Goal: Find specific page/section: Find specific page/section

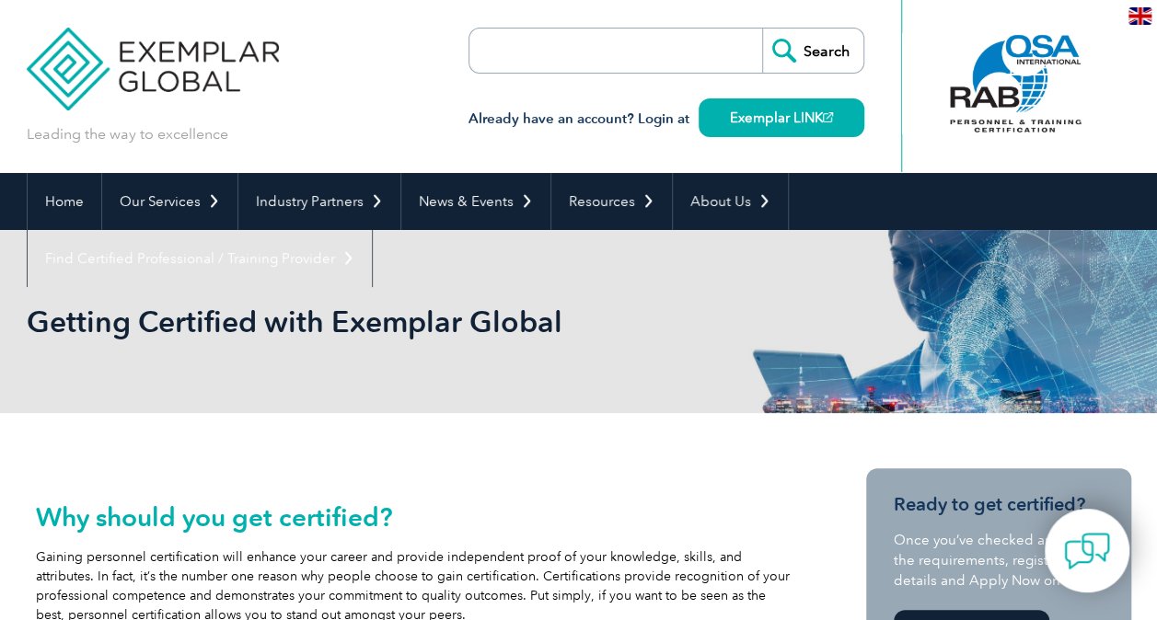
click at [640, 64] on input "search" at bounding box center [575, 51] width 193 height 44
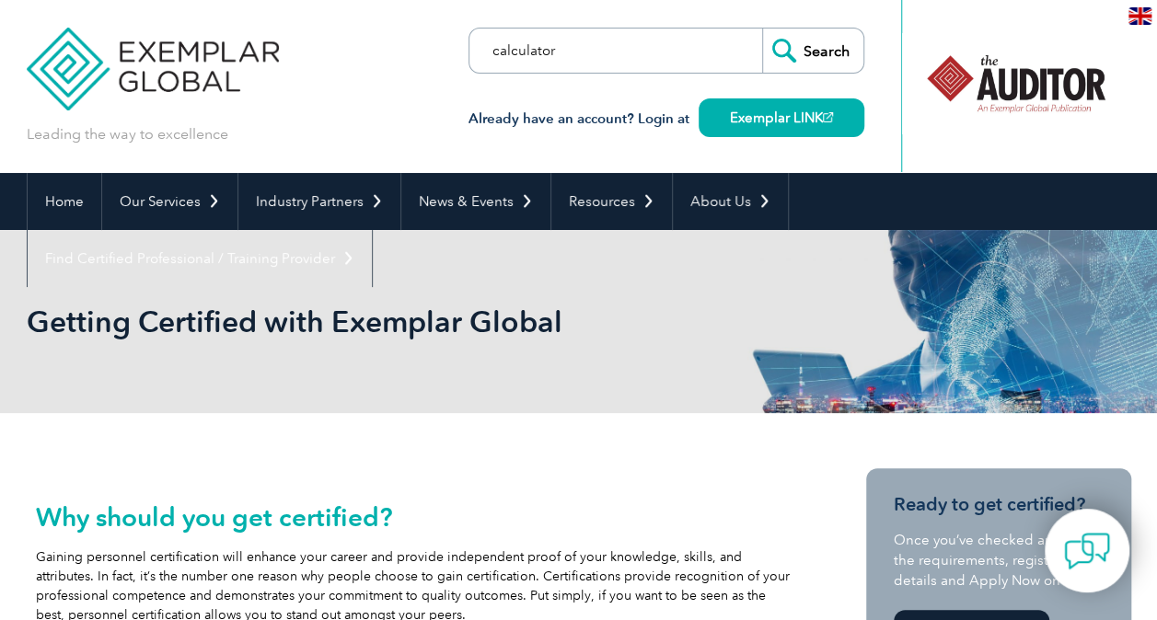
type input "calculator"
click at [762, 29] on input "Search" at bounding box center [812, 51] width 101 height 44
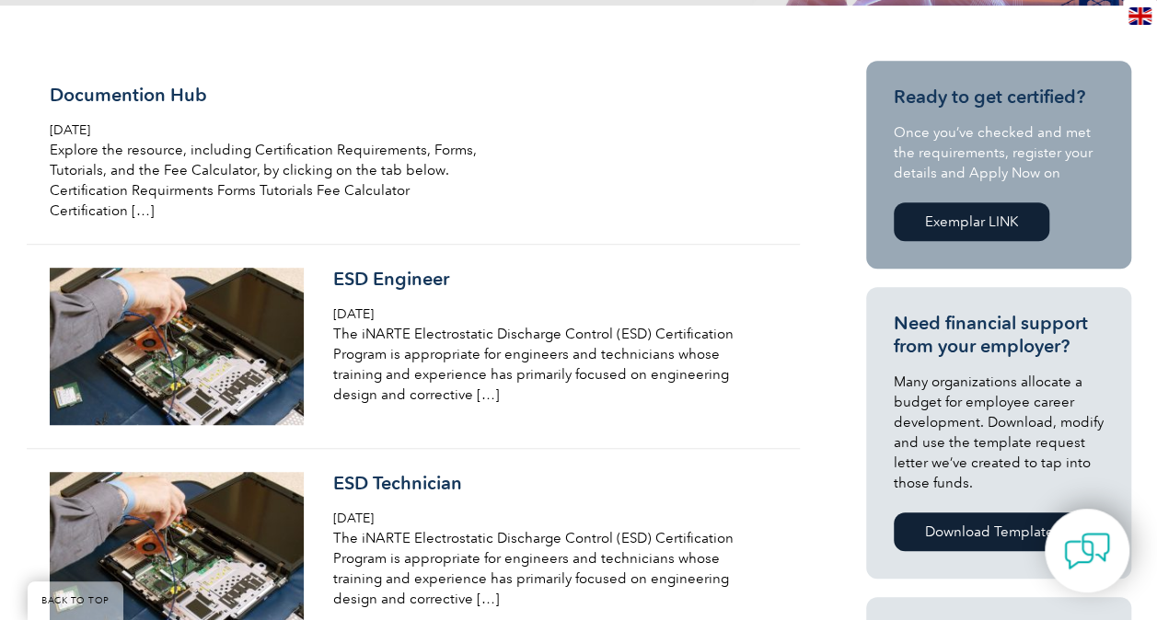
scroll to position [421, 0]
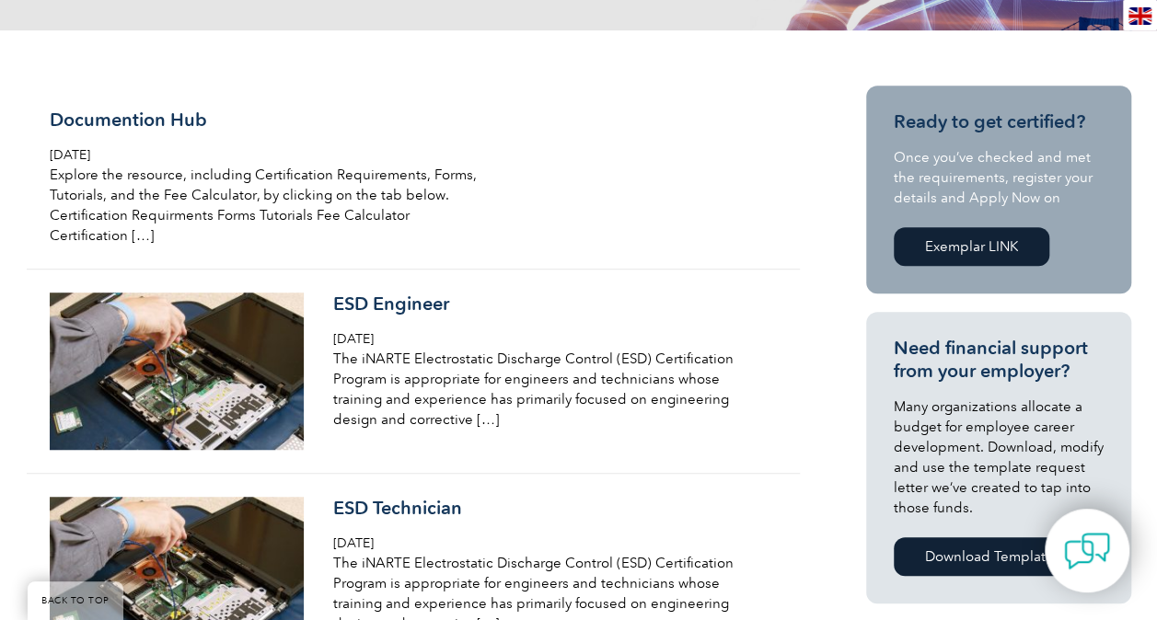
click at [975, 237] on link "Exemplar LINK" at bounding box center [972, 246] width 156 height 39
